Goal: Task Accomplishment & Management: Complete application form

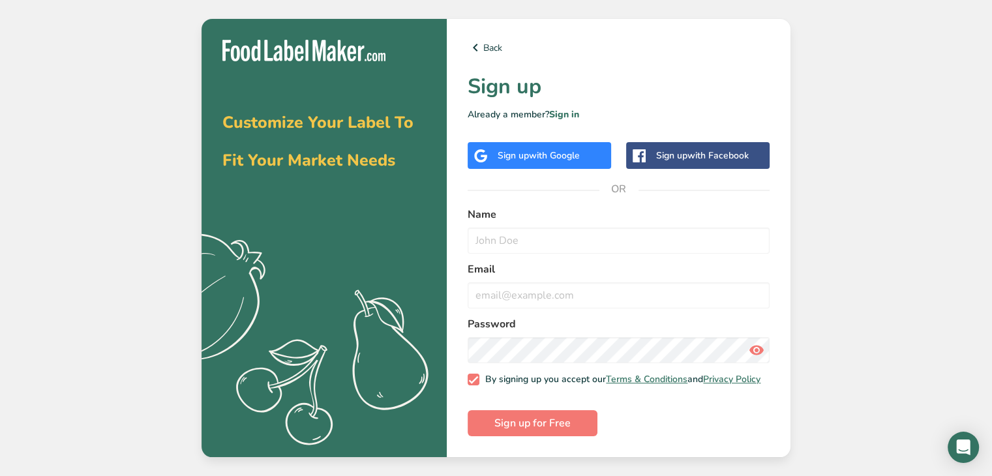
click at [543, 149] on span "with Google" at bounding box center [554, 155] width 51 height 12
